Goal: Task Accomplishment & Management: Complete application form

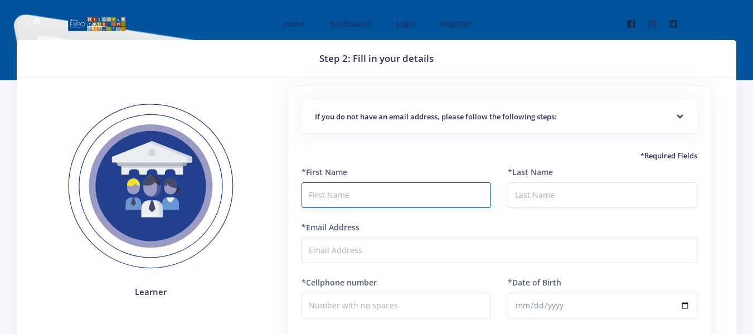
click at [364, 192] on input "text" at bounding box center [397, 195] width 190 height 26
type input "a"
type input "Asimbonge"
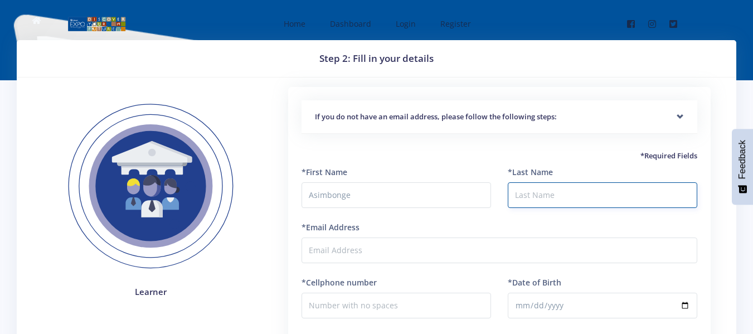
click at [592, 191] on input "*Last Name" at bounding box center [603, 195] width 190 height 26
type input "Mthalalane"
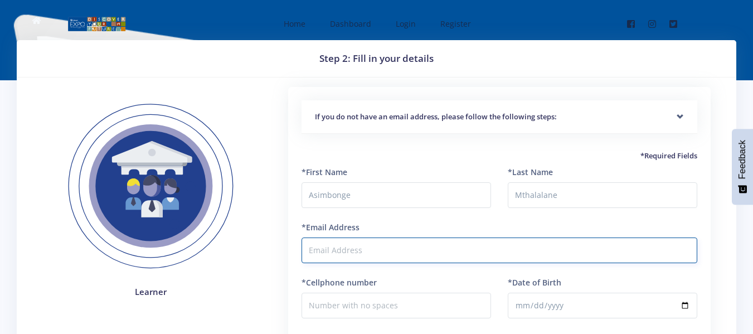
click at [415, 253] on input "*Email Address" at bounding box center [500, 251] width 396 height 26
type input "[EMAIL_ADDRESS][DOMAIN_NAME]"
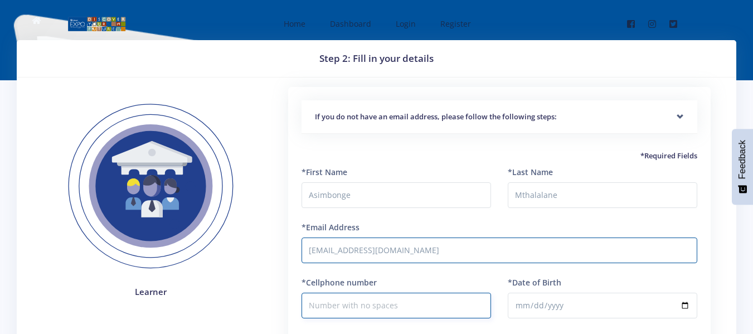
click at [408, 299] on input "*Cellphone number" at bounding box center [397, 306] width 190 height 26
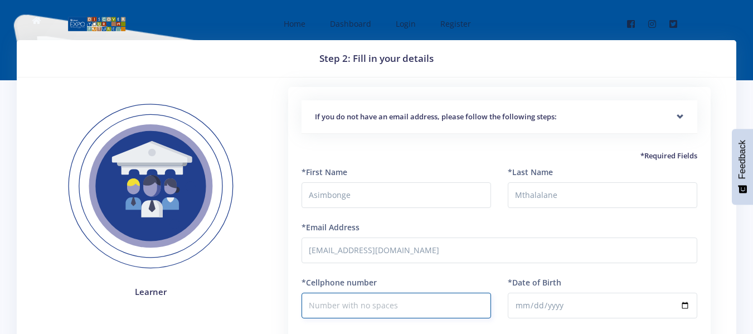
click at [408, 299] on input "*Cellphone number" at bounding box center [397, 306] width 190 height 26
type input "0780095613"
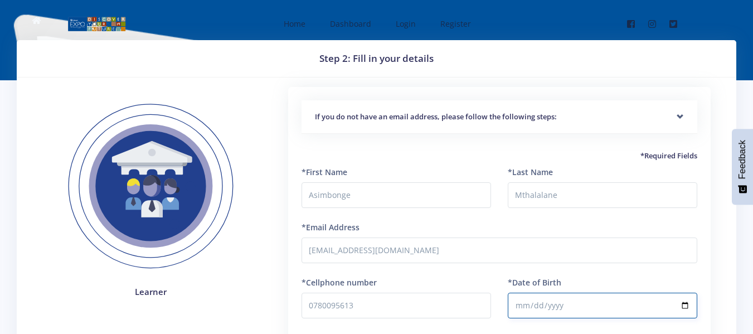
click at [564, 303] on input "*Date of Birth" at bounding box center [603, 306] width 190 height 26
click at [544, 306] on input "*Date of Birth" at bounding box center [603, 306] width 190 height 26
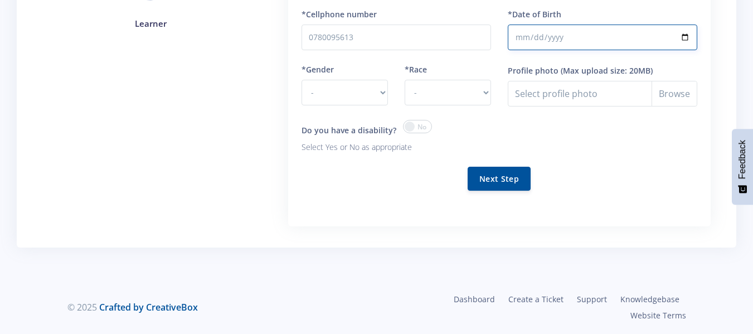
type input "2013-03-04"
click at [381, 97] on select "- Male Female" at bounding box center [345, 93] width 86 height 26
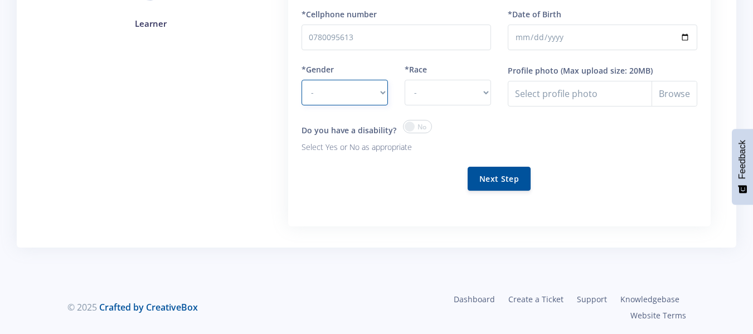
select select "F"
click at [302, 80] on select "- Male Female" at bounding box center [345, 93] width 86 height 26
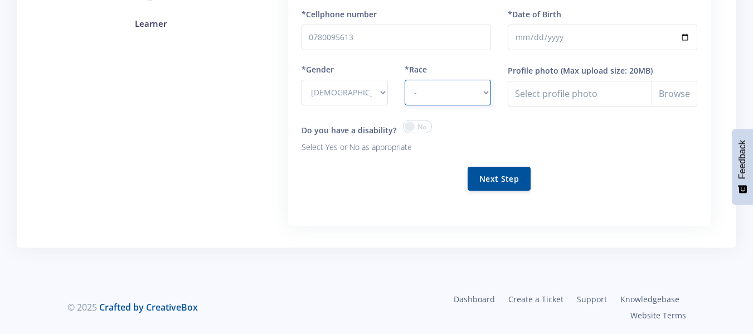
click at [482, 97] on select "- African Asian Coloured Indian White Other" at bounding box center [448, 93] width 86 height 26
select select "[DEMOGRAPHIC_DATA]"
click at [405, 80] on select "- African Asian Coloured Indian White Other" at bounding box center [448, 93] width 86 height 26
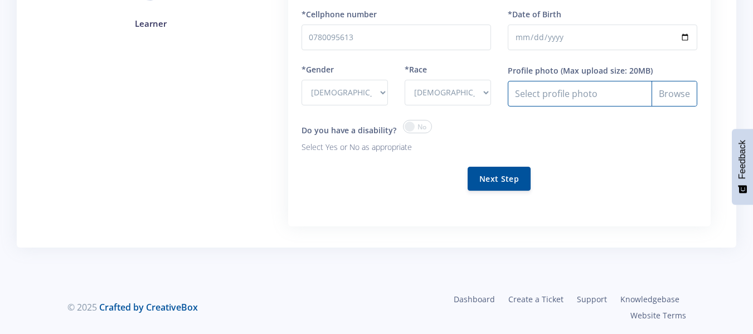
click at [604, 93] on input "Profile photo" at bounding box center [603, 94] width 190 height 26
click at [677, 95] on input "Profile photo" at bounding box center [603, 94] width 190 height 26
type input "C:\fakepath\WIN_20250917_21_19_34_Pro.jpg"
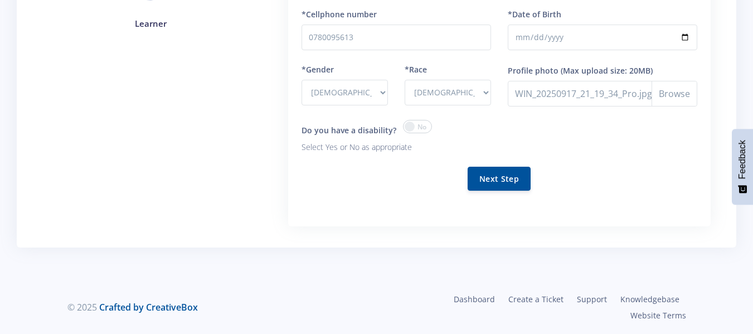
click at [462, 129] on div "Do you have a disability? Select Yes or No as appropriate" at bounding box center [397, 137] width 190 height 34
click at [475, 177] on button "Next Step" at bounding box center [499, 178] width 63 height 24
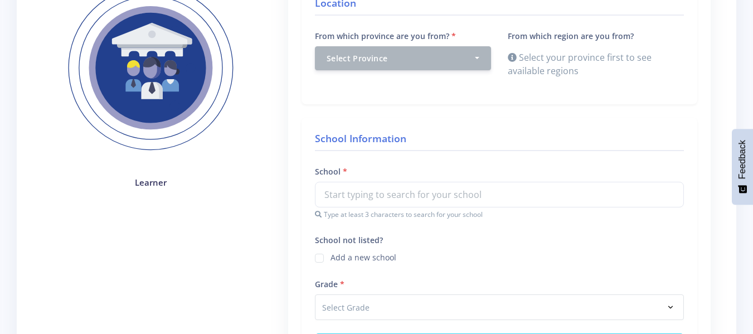
scroll to position [178, 0]
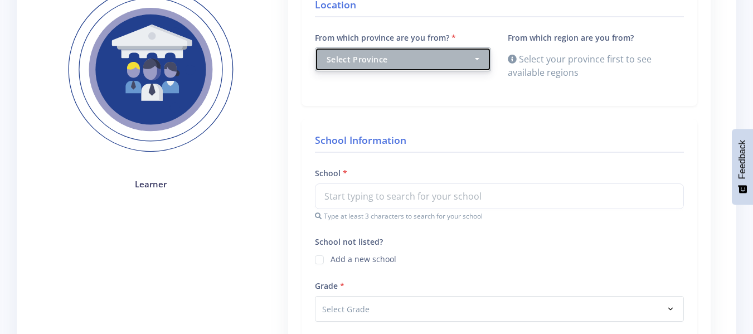
click at [479, 62] on button "Select Province" at bounding box center [403, 59] width 176 height 24
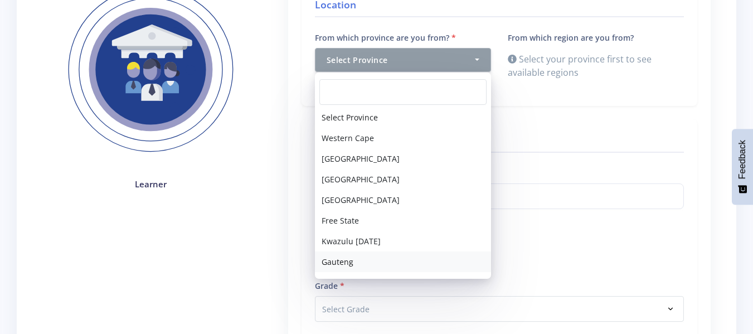
click at [374, 267] on link "Gauteng" at bounding box center [403, 262] width 176 height 21
select select "7"
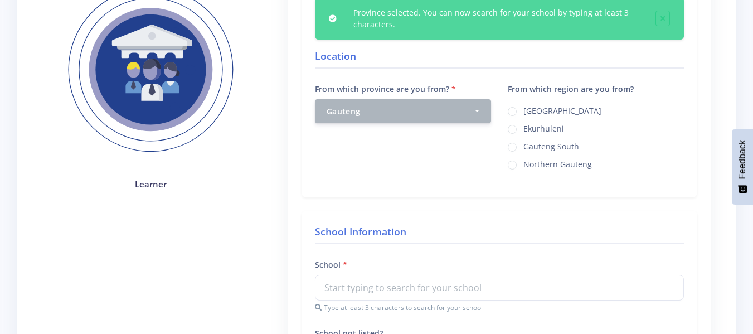
click at [542, 130] on label "Ekurhuleni" at bounding box center [544, 127] width 41 height 9
click at [531, 129] on input "Ekurhuleni" at bounding box center [527, 125] width 7 height 7
radio input "true"
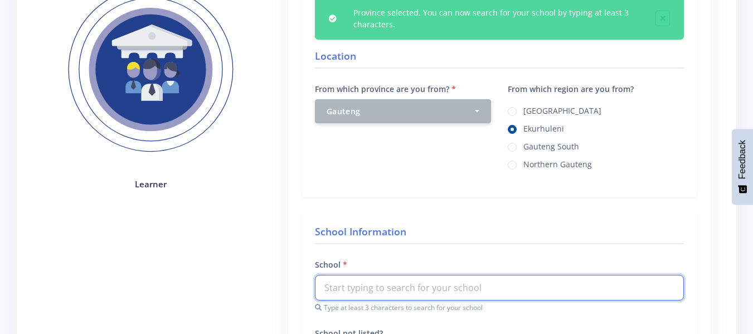
click at [435, 287] on input "text" at bounding box center [499, 288] width 369 height 26
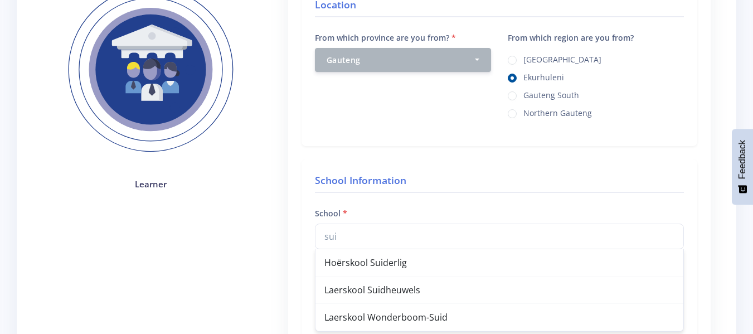
click at [435, 287] on div "Laerskool Suidheuwels" at bounding box center [500, 290] width 368 height 27
type input "Laerskool Suidheuwels"
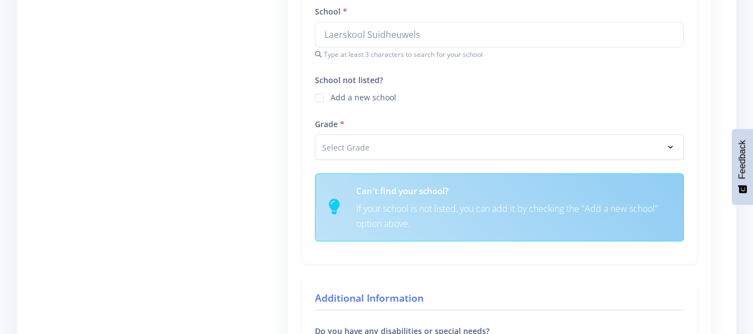
scroll to position [446, 0]
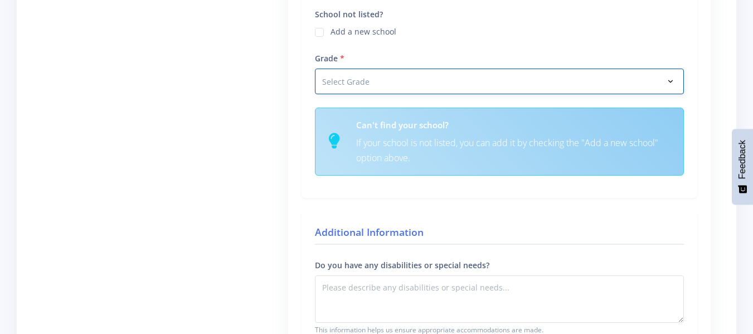
click at [441, 88] on select "Select Grade Grade 4 Grade 5 Grade 6 Grade 7" at bounding box center [499, 82] width 369 height 26
click at [315, 69] on select "Select Grade Grade 4 Grade 5 Grade 6 Grade 7" at bounding box center [499, 82] width 369 height 26
select select "Grade 4"
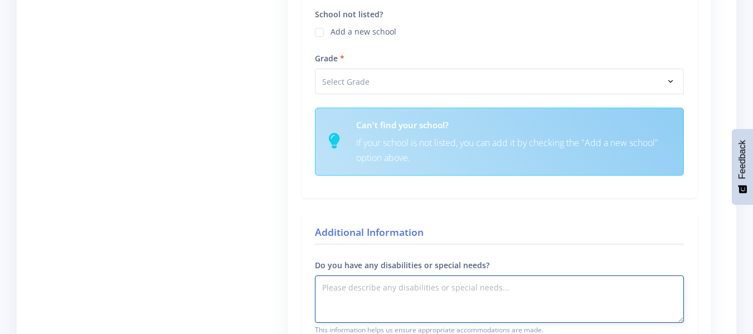
click at [481, 293] on textarea "Do you have any disabilities or special needs?" at bounding box center [499, 299] width 369 height 47
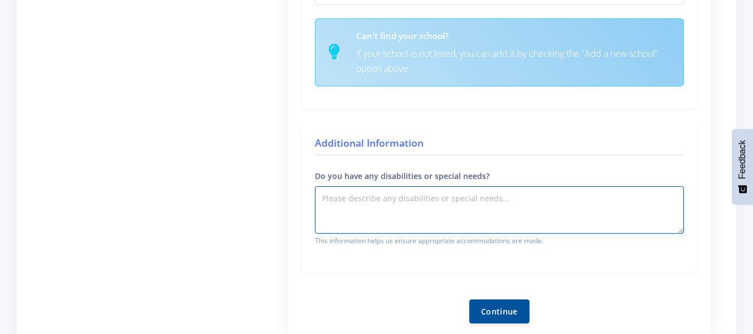
scroll to position [558, 0]
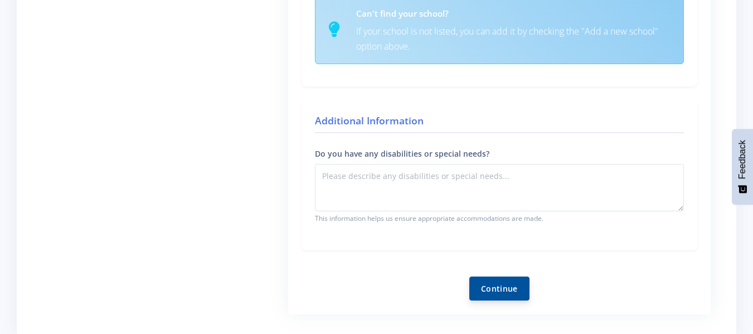
click at [504, 282] on button "Continue" at bounding box center [500, 289] width 60 height 24
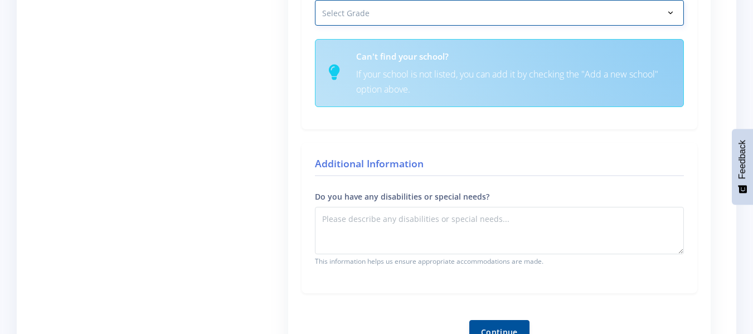
click at [670, 13] on select "Select Grade Grade 4 Grade 5 Grade 6 Grade 7" at bounding box center [499, 13] width 369 height 26
select select "Grade 7"
click at [315, 0] on select "Select Grade Grade 4 Grade 5 Grade 6 Grade 7" at bounding box center [499, 13] width 369 height 26
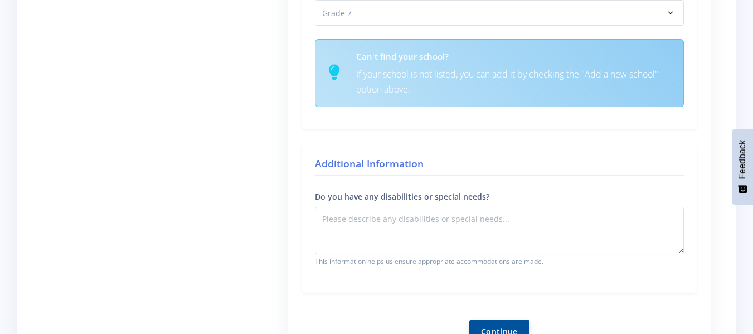
click at [496, 330] on button "Continue" at bounding box center [500, 332] width 60 height 24
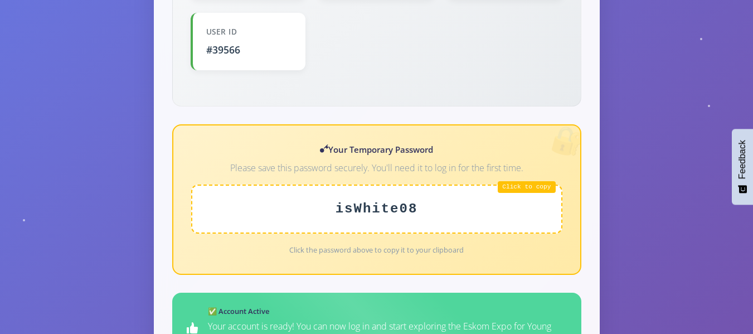
scroll to position [424, 0]
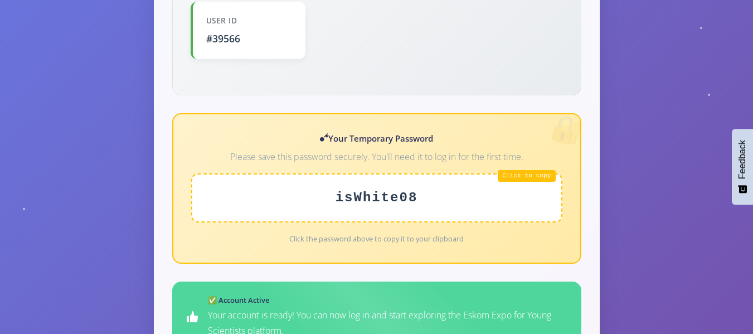
click at [544, 173] on div "isWhite08" at bounding box center [376, 197] width 371 height 49
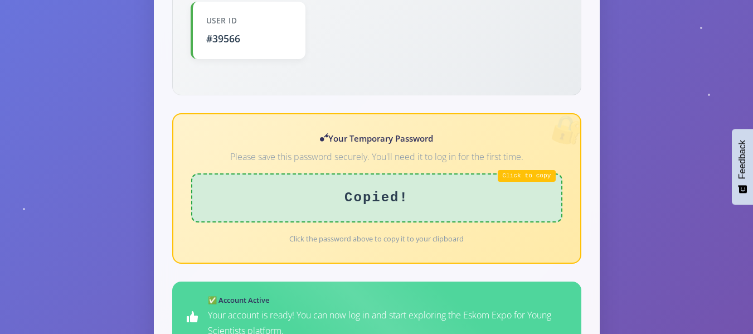
click at [685, 190] on div "🎉 Registration Successful! Welcome to the Eskom Expo for Young Scientists famil…" at bounding box center [376, 141] width 753 height 953
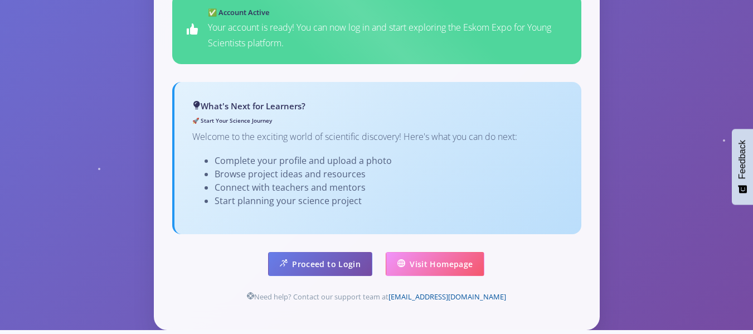
scroll to position [714, 0]
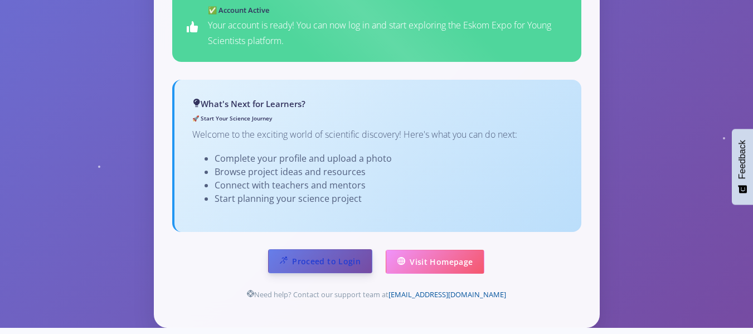
click at [339, 249] on link "Proceed to Login" at bounding box center [320, 261] width 104 height 24
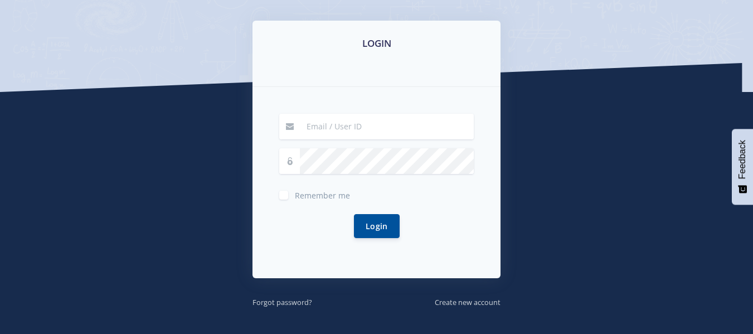
scroll to position [201, 0]
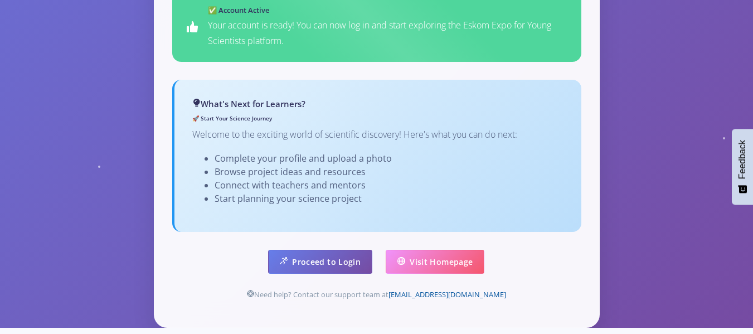
scroll to position [714, 0]
click at [438, 249] on link "Visit Homepage" at bounding box center [435, 261] width 99 height 24
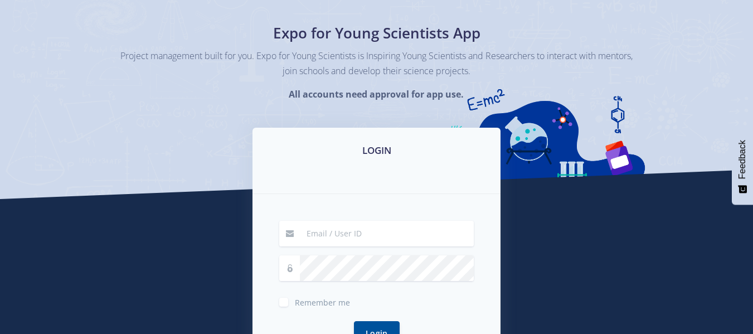
scroll to position [112, 0]
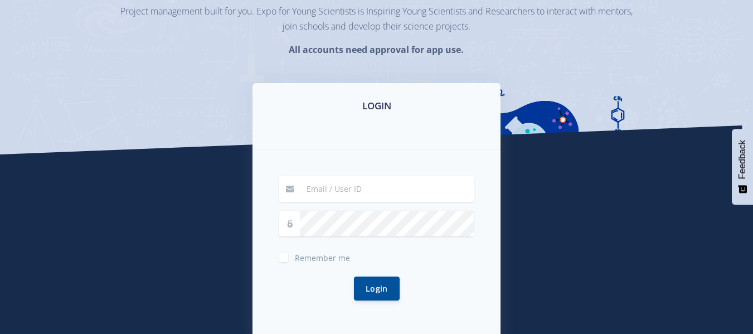
click at [378, 187] on input at bounding box center [387, 189] width 174 height 26
type input "[EMAIL_ADDRESS][DOMAIN_NAME]"
click at [379, 287] on button "Login" at bounding box center [377, 288] width 46 height 24
click at [376, 286] on button "Login" at bounding box center [377, 288] width 46 height 24
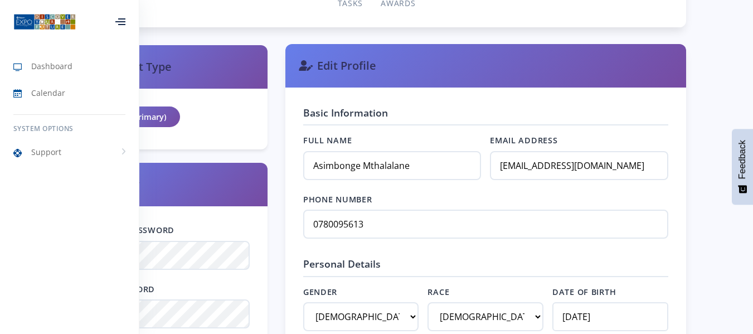
scroll to position [335, 0]
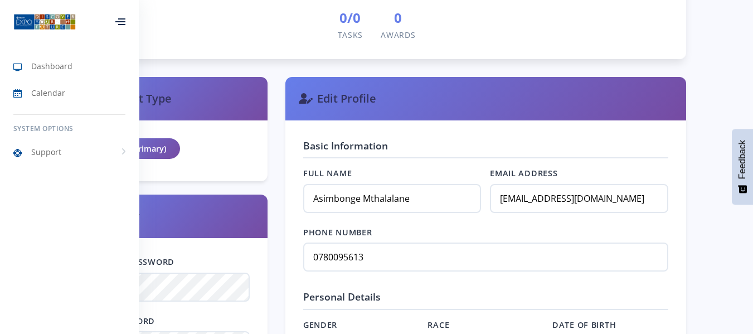
click at [207, 40] on div "0/0 Tasks 0 Awards" at bounding box center [376, 24] width 583 height 33
click at [119, 21] on icon at bounding box center [120, 21] width 10 height 1
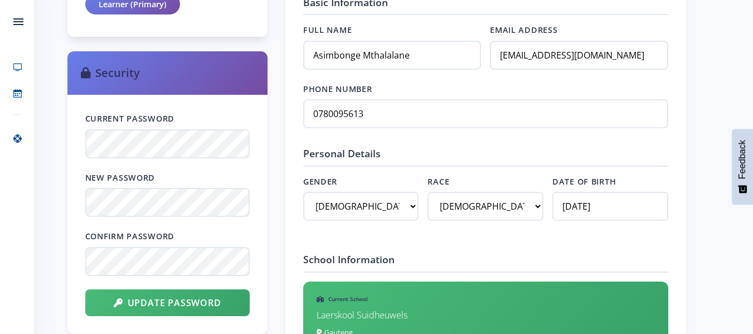
scroll to position [468, 0]
